Goal: Information Seeking & Learning: Find specific fact

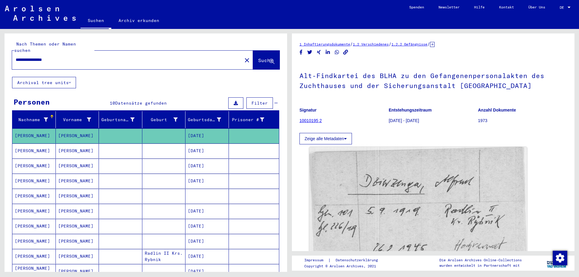
drag, startPoint x: 62, startPoint y: 53, endPoint x: 0, endPoint y: 50, distance: 62.5
click at [16, 57] on input "**********" at bounding box center [127, 60] width 223 height 6
type input "**********"
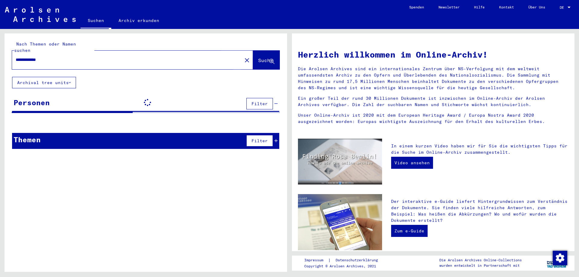
click at [258, 57] on span "Suche" at bounding box center [265, 60] width 15 height 6
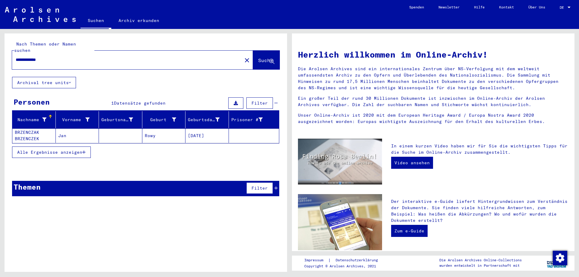
click at [61, 130] on mat-cell "Jan" at bounding box center [77, 135] width 43 height 14
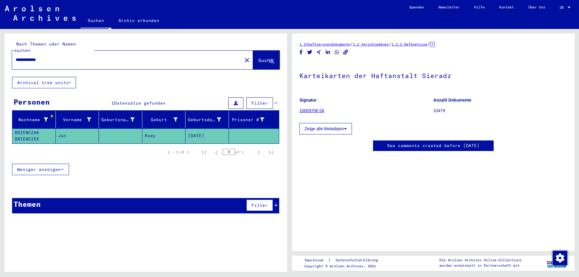
click at [32, 128] on mat-cell "BRZENCZAK BRZENCZEK" at bounding box center [33, 135] width 43 height 15
click at [309, 110] on link "10009706 04" at bounding box center [311, 110] width 25 height 5
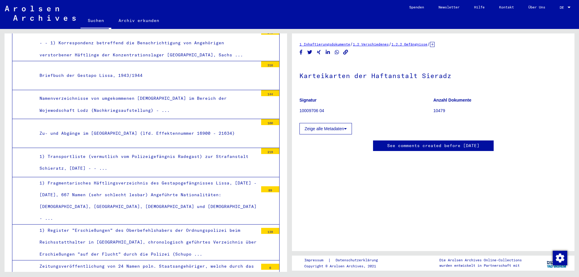
scroll to position [1237, 0]
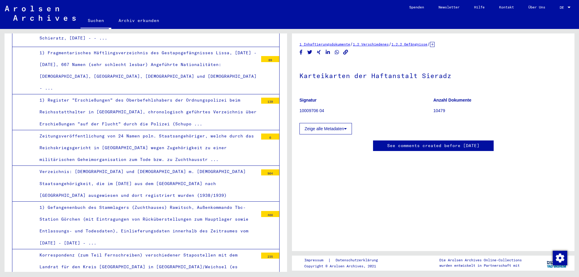
click at [312, 112] on p "10009706 04" at bounding box center [366, 111] width 134 height 6
click at [441, 111] on p "10479" at bounding box center [500, 111] width 134 height 6
click at [434, 44] on icon at bounding box center [432, 44] width 5 height 5
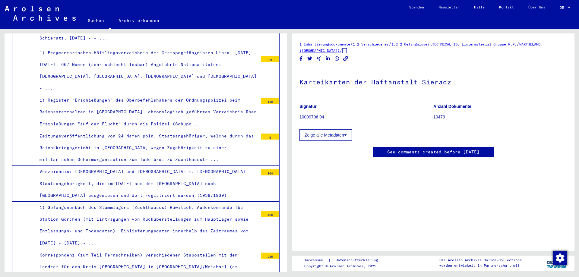
click at [540, 44] on link "WARTHELAND ([GEOGRAPHIC_DATA])" at bounding box center [419, 47] width 241 height 11
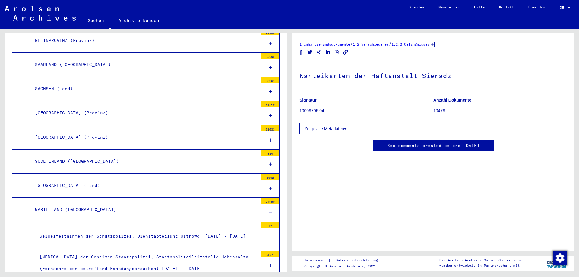
scroll to position [749, 0]
click at [80, 210] on div "WARTHELAND ([GEOGRAPHIC_DATA])" at bounding box center [144, 211] width 228 height 12
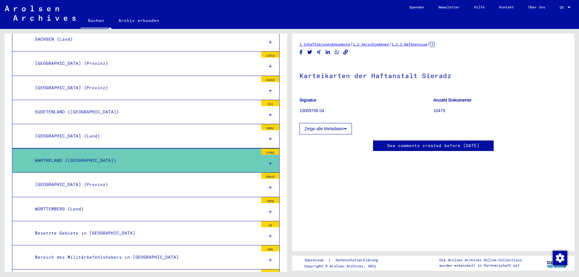
scroll to position [814, 0]
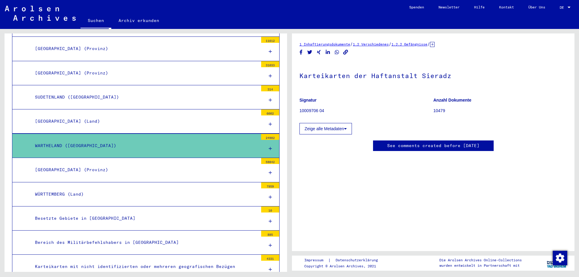
click at [271, 148] on icon at bounding box center [270, 149] width 3 height 4
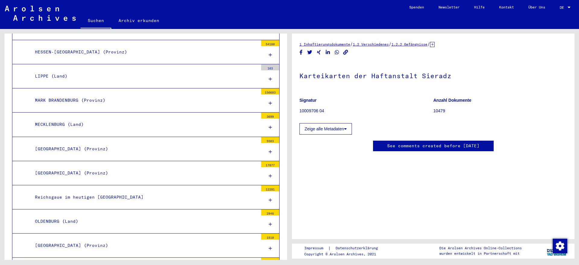
scroll to position [2457, 0]
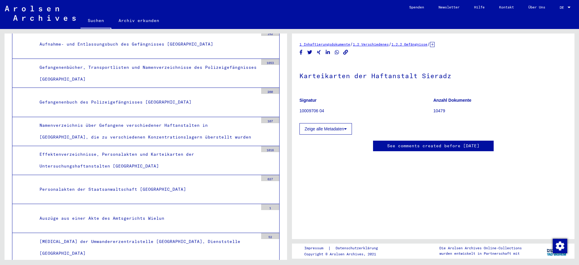
click at [272, 262] on div "10479" at bounding box center [270, 265] width 18 height 6
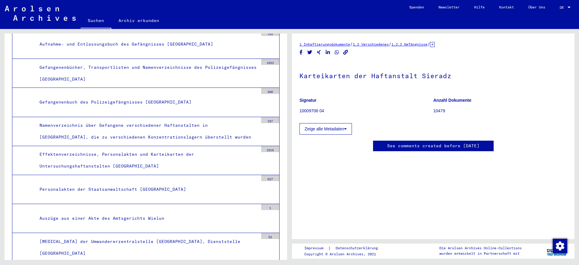
click at [346, 128] on icon at bounding box center [345, 129] width 3 height 4
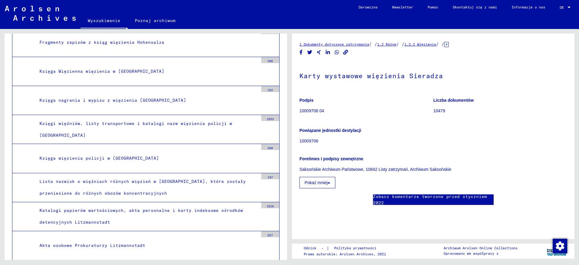
scroll to position [2366, 0]
